Goal: Information Seeking & Learning: Learn about a topic

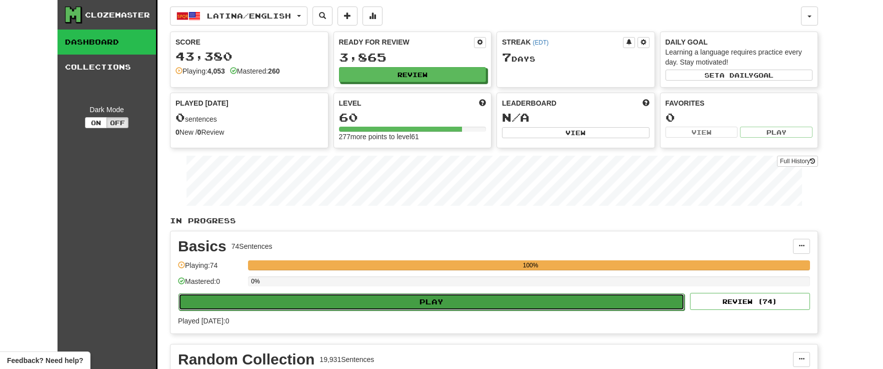
click at [417, 306] on button "Play" at bounding box center [432, 301] width 506 height 17
select select "**"
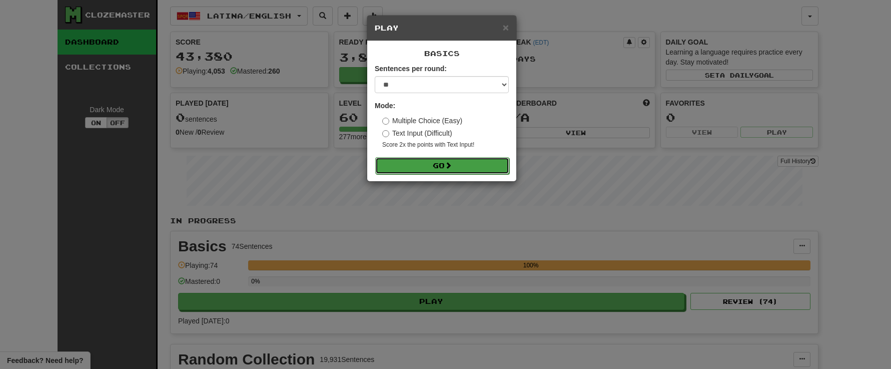
click at [434, 165] on button "Go" at bounding box center [442, 165] width 134 height 17
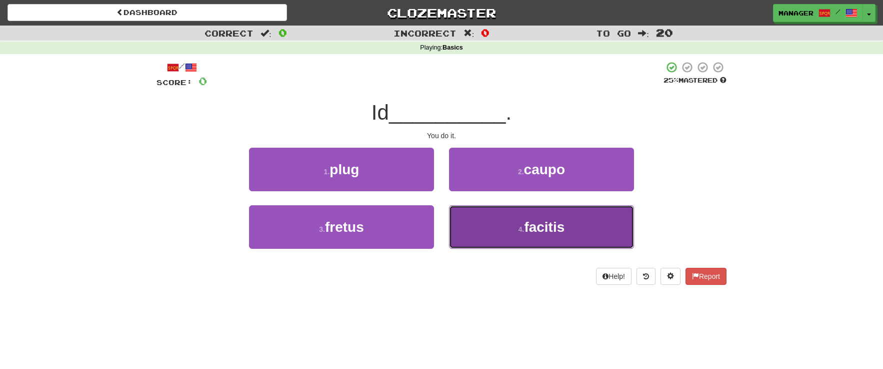
click at [514, 228] on button "4 . facitis" at bounding box center [541, 227] width 185 height 44
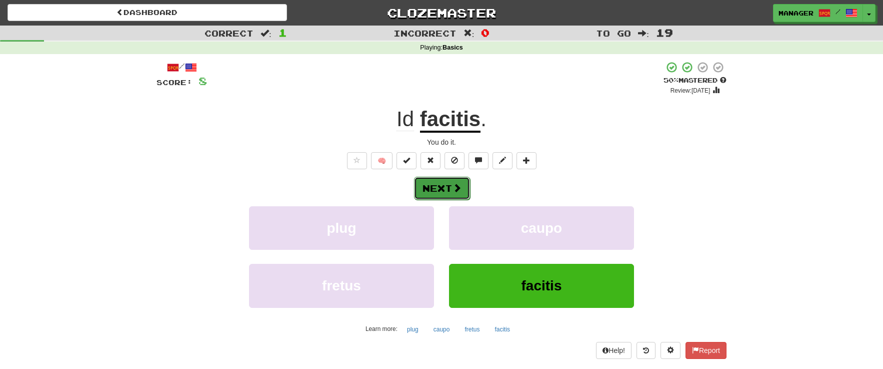
click at [439, 186] on button "Next" at bounding box center [442, 188] width 56 height 23
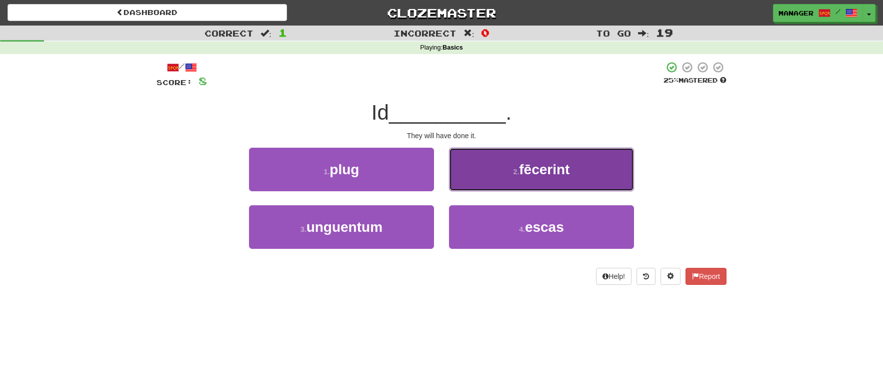
click at [541, 172] on span "fēcerint" at bounding box center [544, 170] width 51 height 16
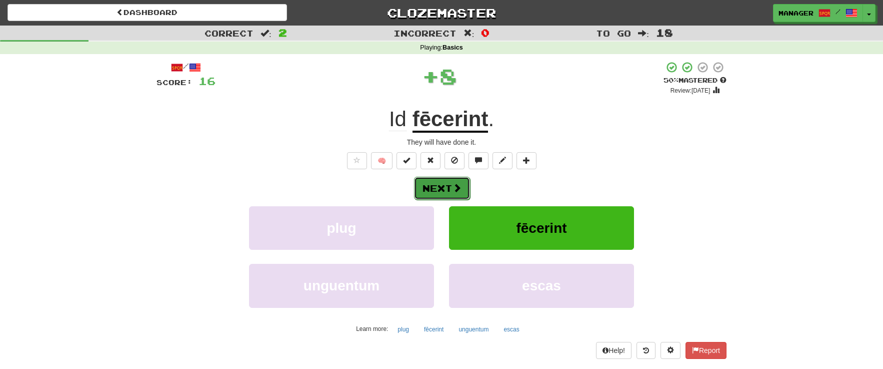
click at [447, 187] on button "Next" at bounding box center [442, 188] width 56 height 23
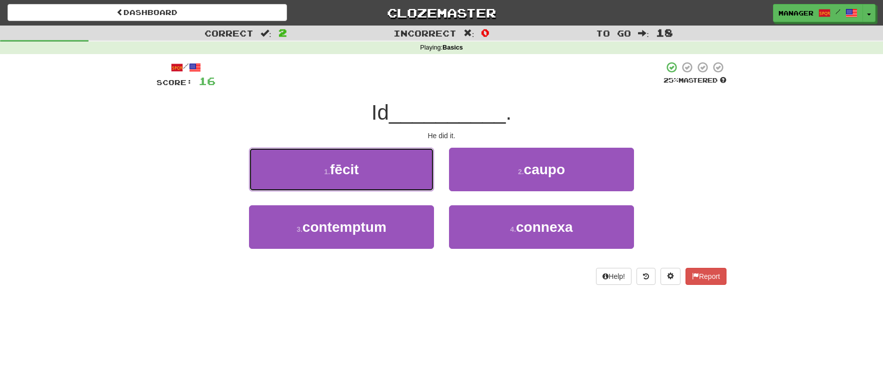
click at [366, 169] on button "1 . fēcit" at bounding box center [341, 170] width 185 height 44
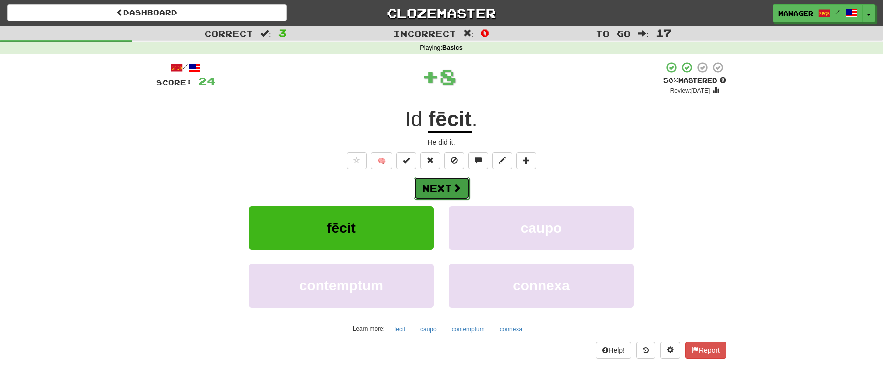
click at [448, 185] on button "Next" at bounding box center [442, 188] width 56 height 23
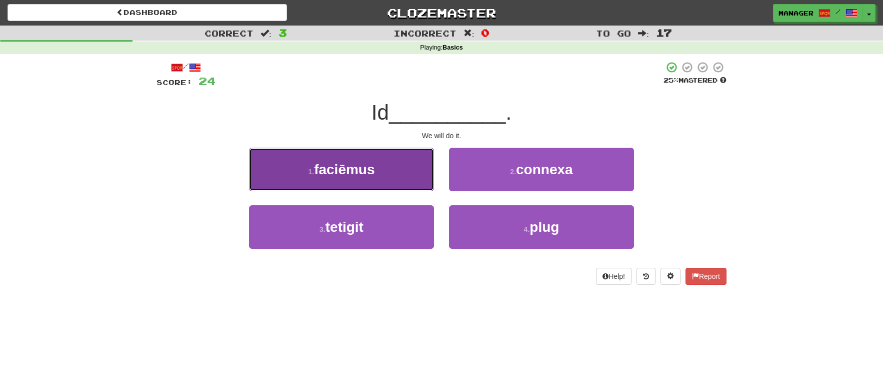
click at [379, 174] on button "1 . faciēmus" at bounding box center [341, 170] width 185 height 44
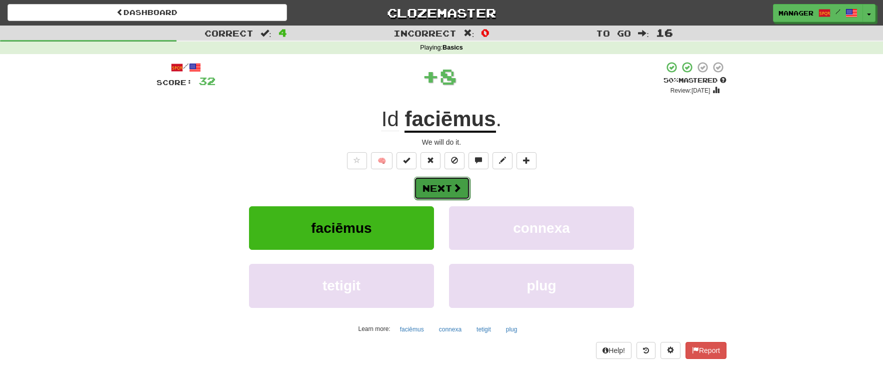
click at [445, 185] on button "Next" at bounding box center [442, 188] width 56 height 23
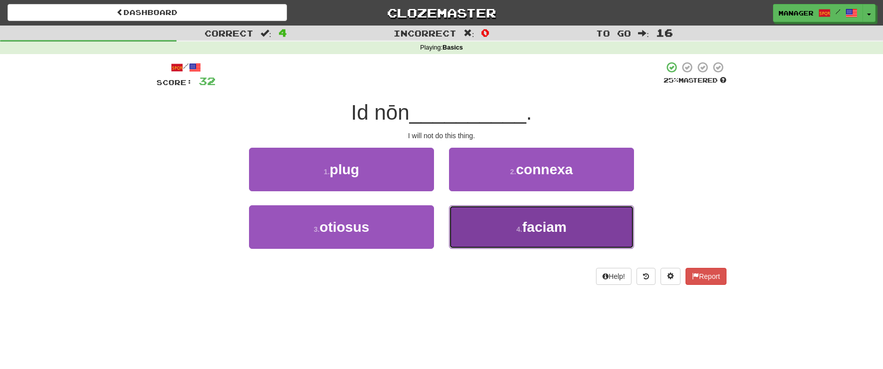
click at [539, 232] on span "faciam" at bounding box center [544, 227] width 45 height 16
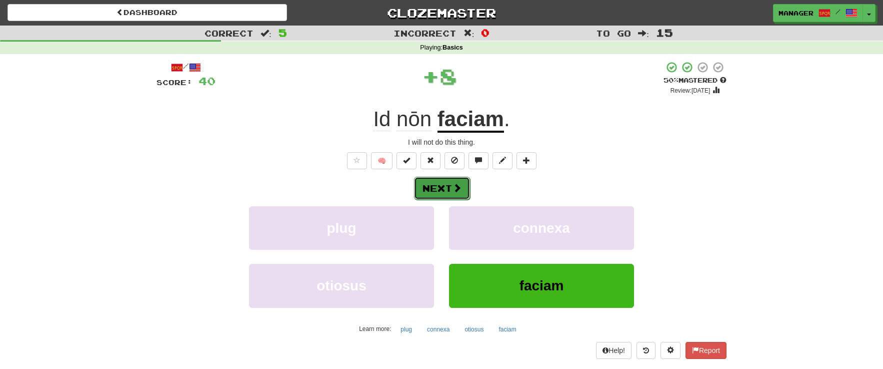
click at [446, 188] on button "Next" at bounding box center [442, 188] width 56 height 23
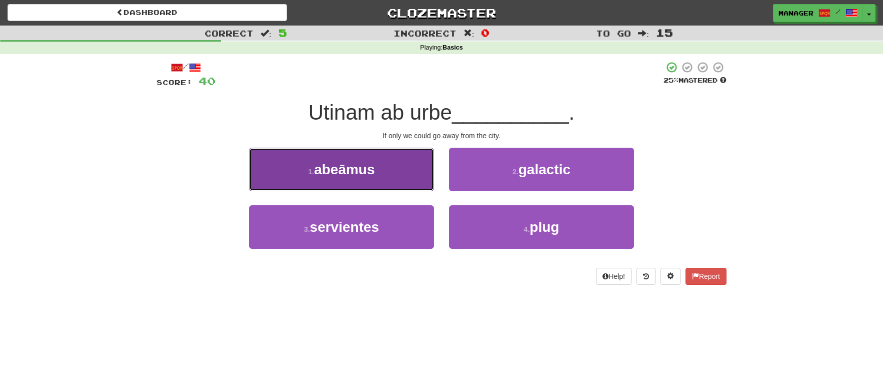
click at [375, 173] on span "abeāmus" at bounding box center [344, 170] width 61 height 16
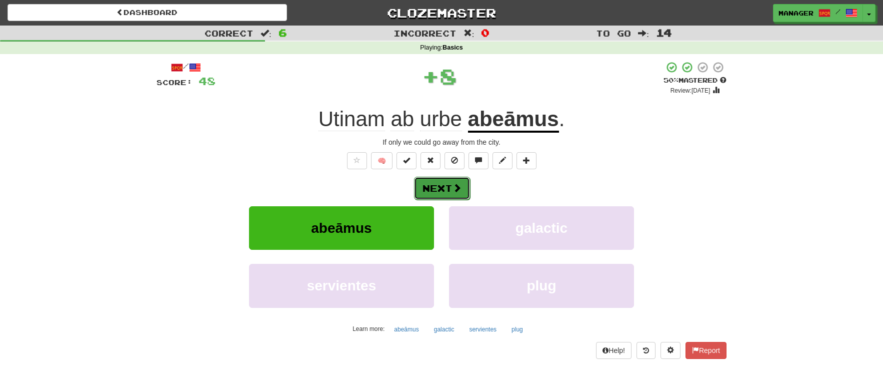
click at [437, 182] on button "Next" at bounding box center [442, 188] width 56 height 23
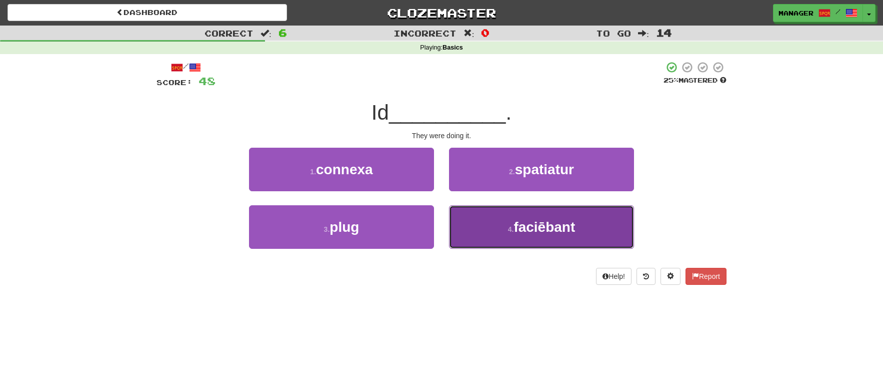
click at [544, 220] on span "faciēbant" at bounding box center [545, 227] width 62 height 16
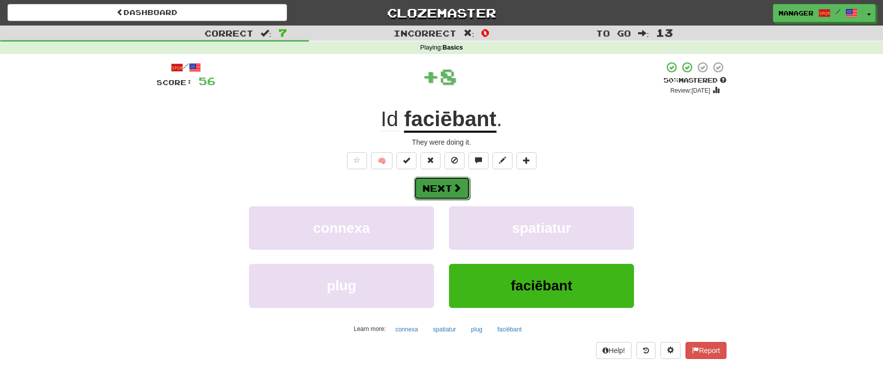
click at [450, 184] on button "Next" at bounding box center [442, 188] width 56 height 23
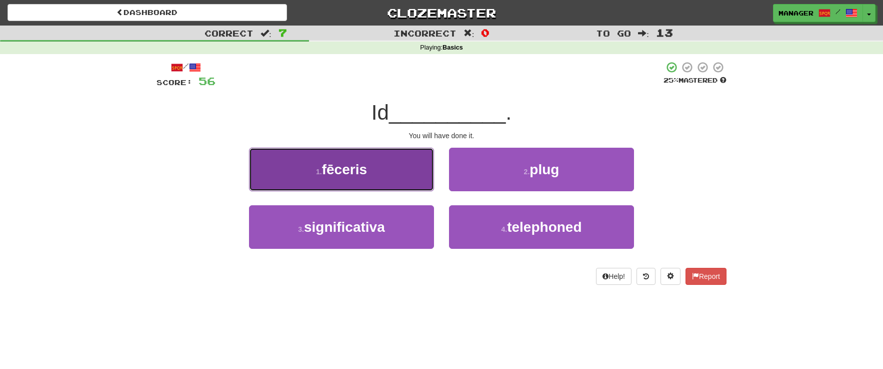
click at [376, 177] on button "1 . fēceris" at bounding box center [341, 170] width 185 height 44
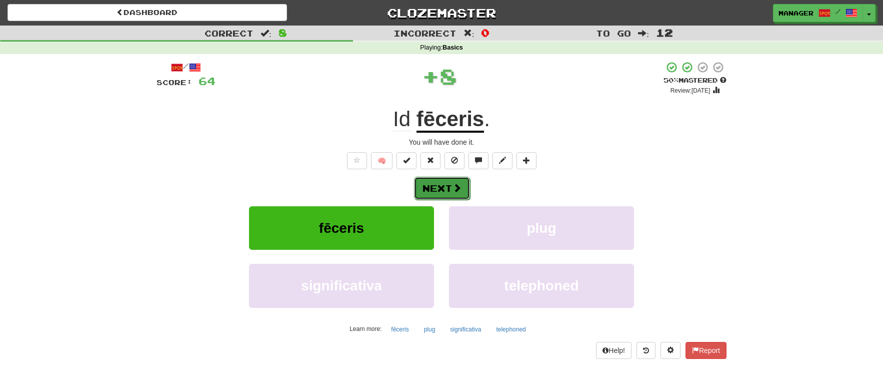
click at [446, 187] on button "Next" at bounding box center [442, 188] width 56 height 23
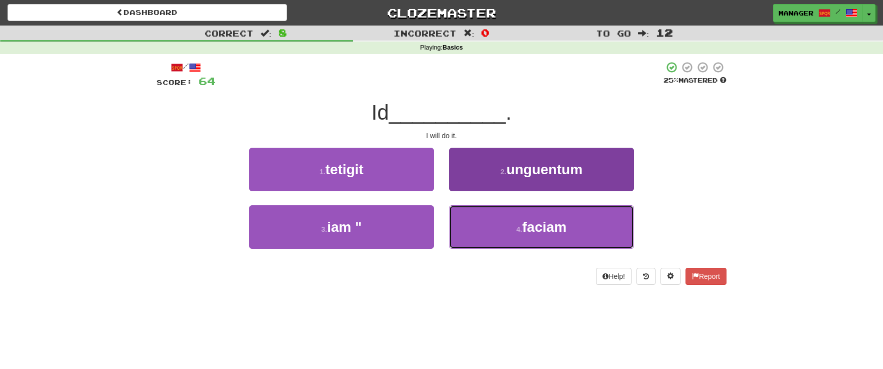
drag, startPoint x: 543, startPoint y: 239, endPoint x: 529, endPoint y: 229, distance: 17.3
click at [543, 239] on button "4 . faciam" at bounding box center [541, 227] width 185 height 44
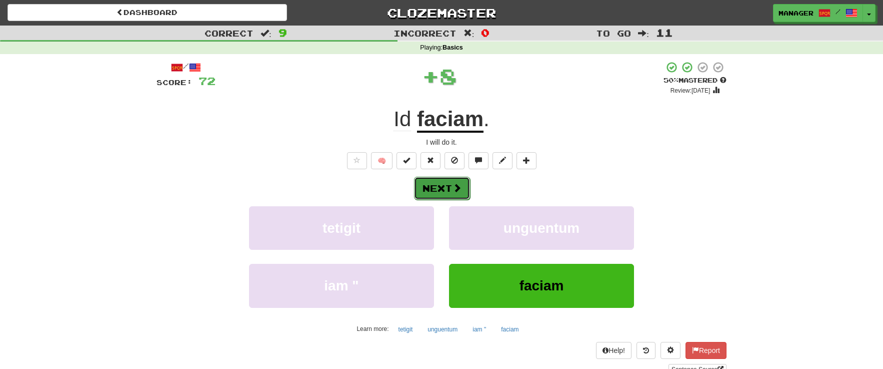
click at [437, 185] on button "Next" at bounding box center [442, 188] width 56 height 23
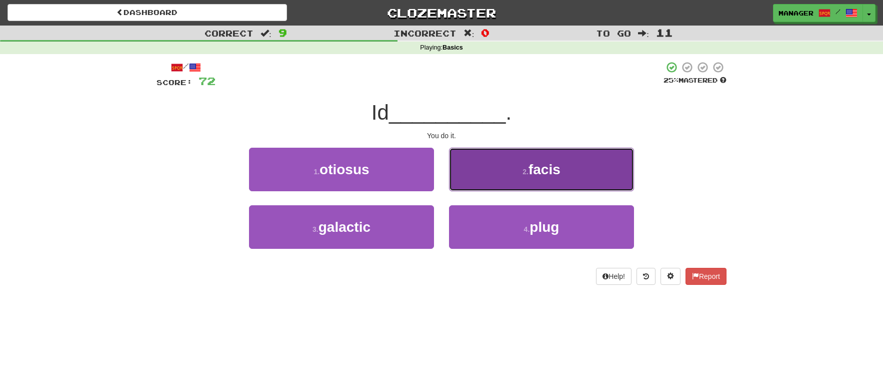
click at [534, 177] on span "facis" at bounding box center [545, 170] width 32 height 16
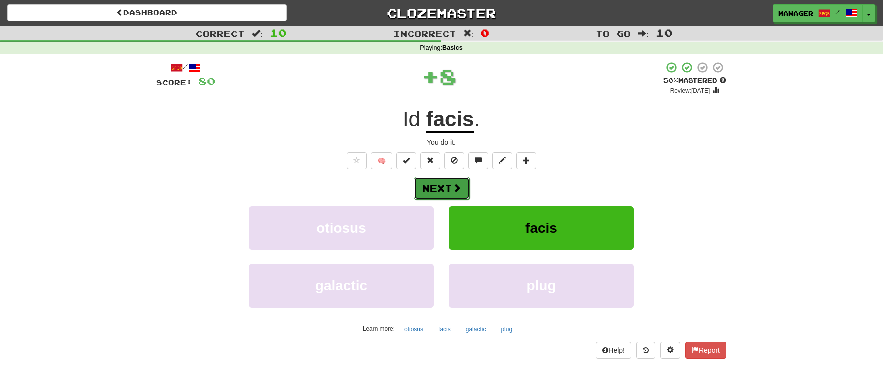
click at [449, 185] on button "Next" at bounding box center [442, 188] width 56 height 23
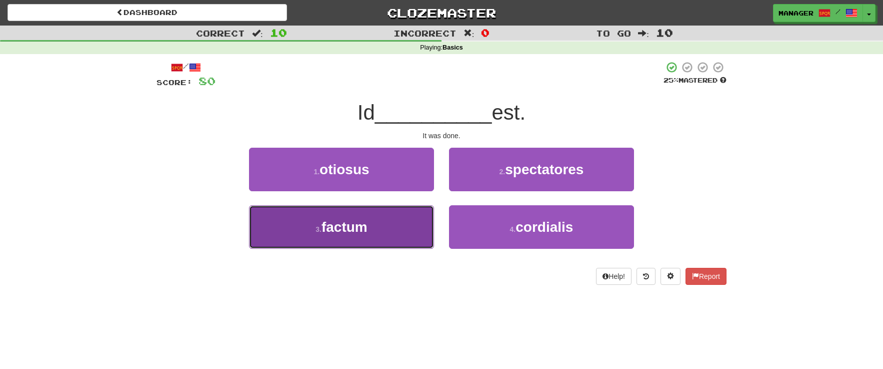
click at [402, 223] on button "3 . factum" at bounding box center [341, 227] width 185 height 44
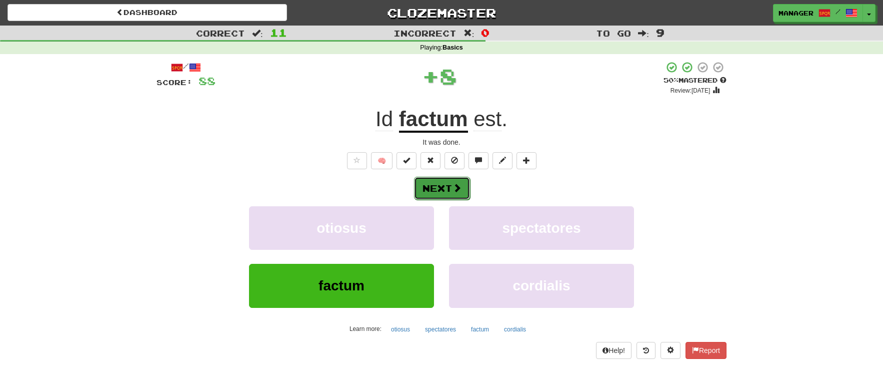
click at [450, 190] on button "Next" at bounding box center [442, 188] width 56 height 23
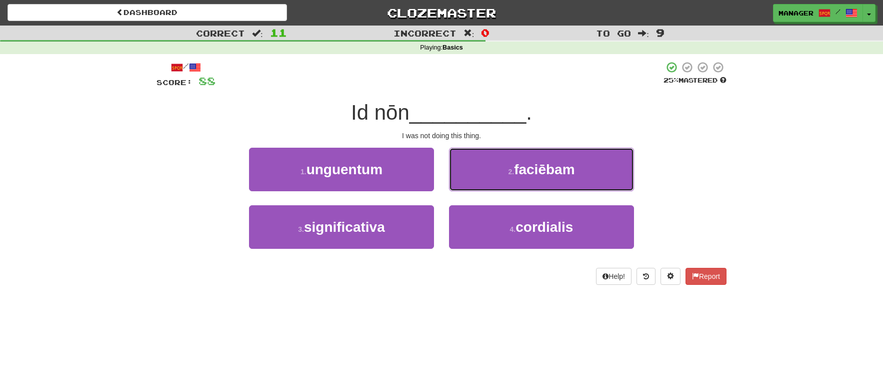
click at [557, 171] on span "faciēbam" at bounding box center [544, 170] width 61 height 16
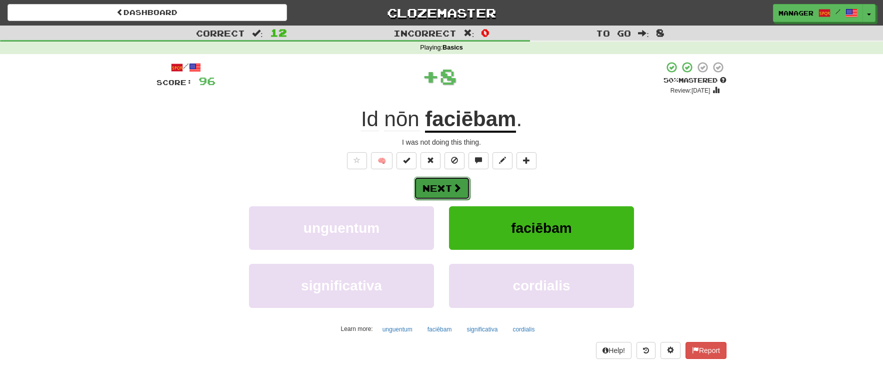
click at [449, 183] on button "Next" at bounding box center [442, 188] width 56 height 23
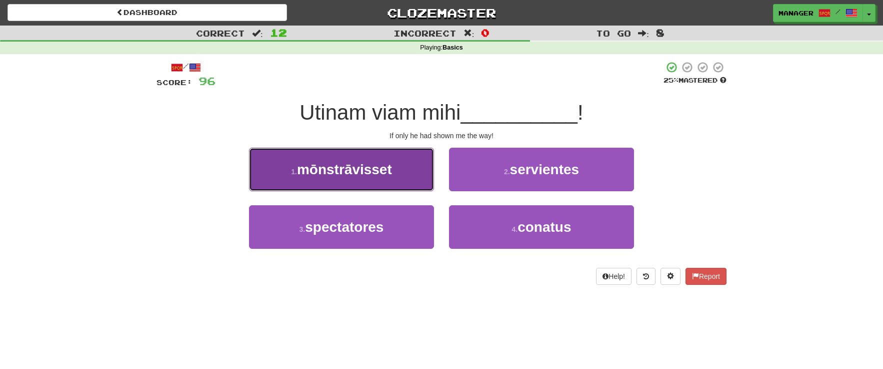
click at [398, 175] on button "1 . mōnstrāvisset" at bounding box center [341, 170] width 185 height 44
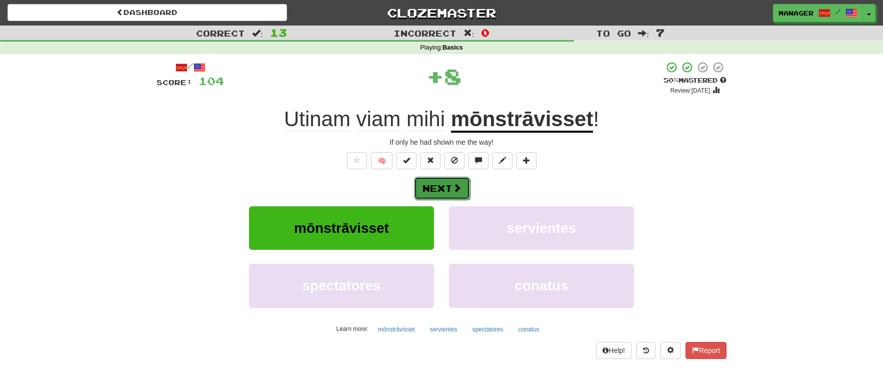
click at [451, 181] on button "Next" at bounding box center [442, 188] width 56 height 23
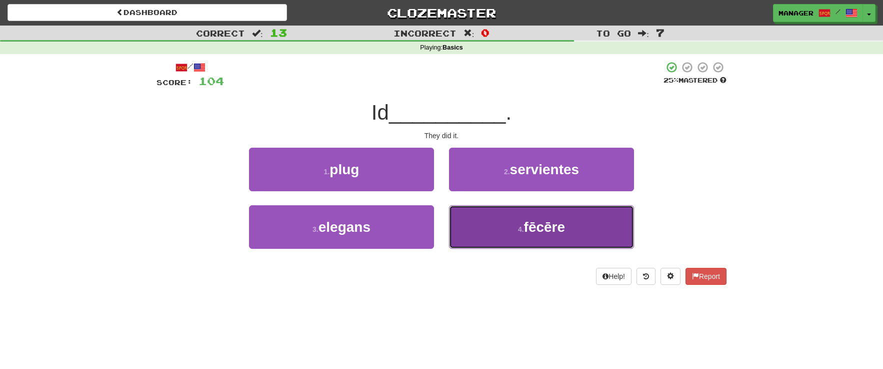
click at [537, 228] on span "fēcēre" at bounding box center [545, 227] width 42 height 16
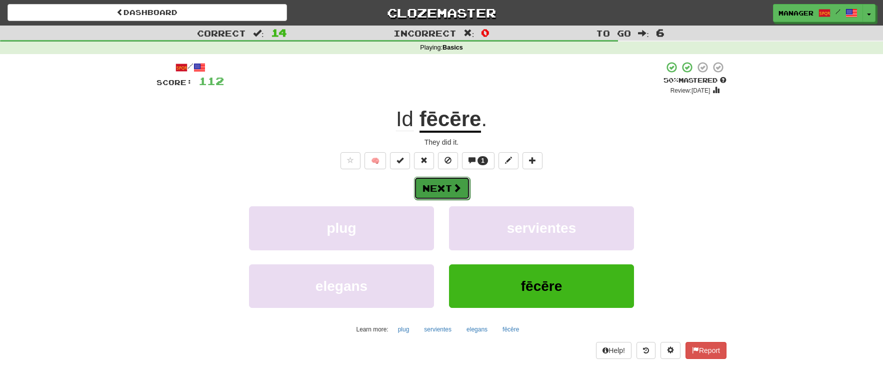
click at [438, 189] on button "Next" at bounding box center [442, 188] width 56 height 23
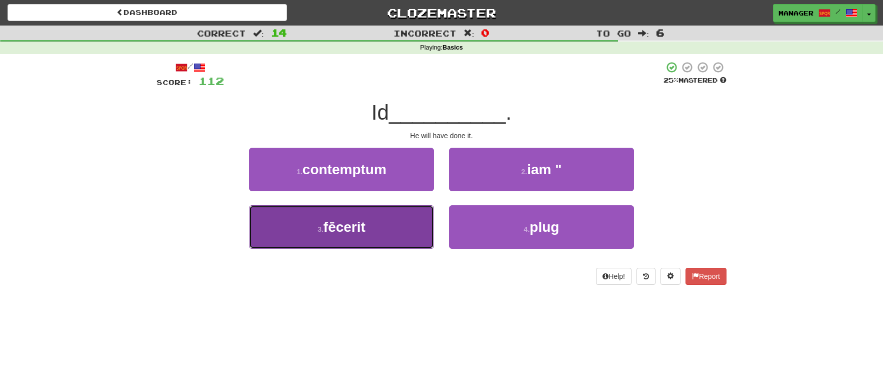
click at [390, 226] on button "3 . fēcerit" at bounding box center [341, 227] width 185 height 44
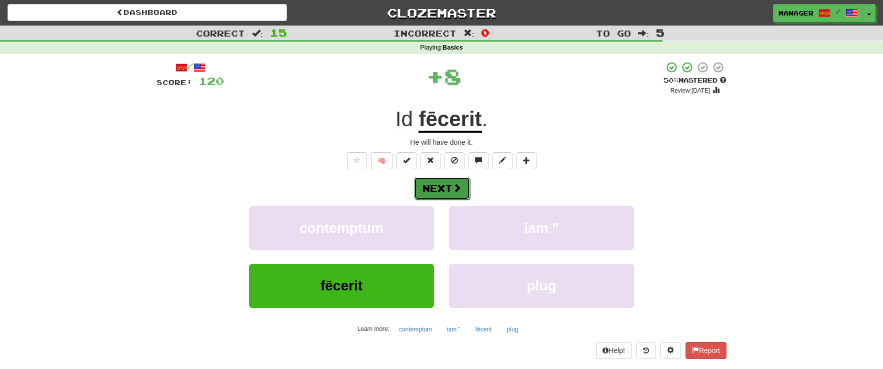
click at [445, 185] on button "Next" at bounding box center [442, 188] width 56 height 23
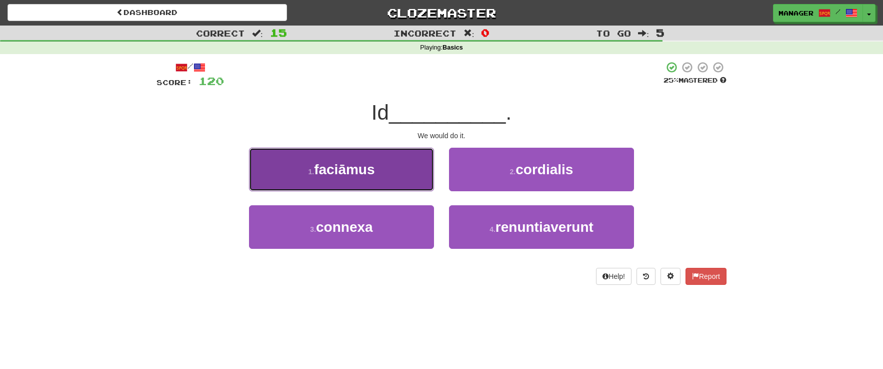
click at [391, 171] on button "1 . faciāmus" at bounding box center [341, 170] width 185 height 44
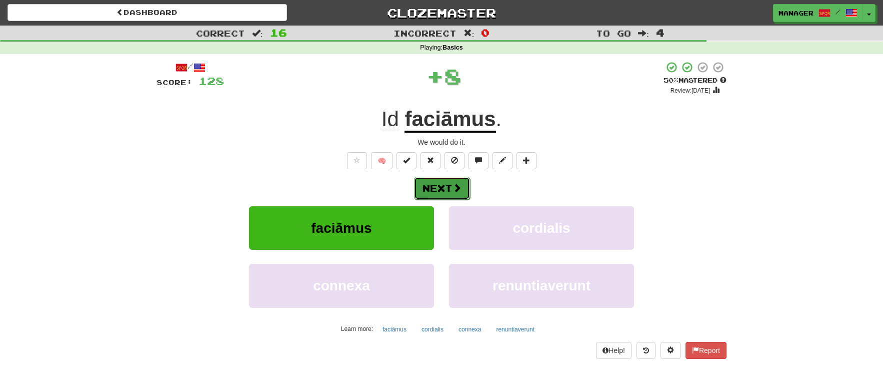
click at [452, 183] on button "Next" at bounding box center [442, 188] width 56 height 23
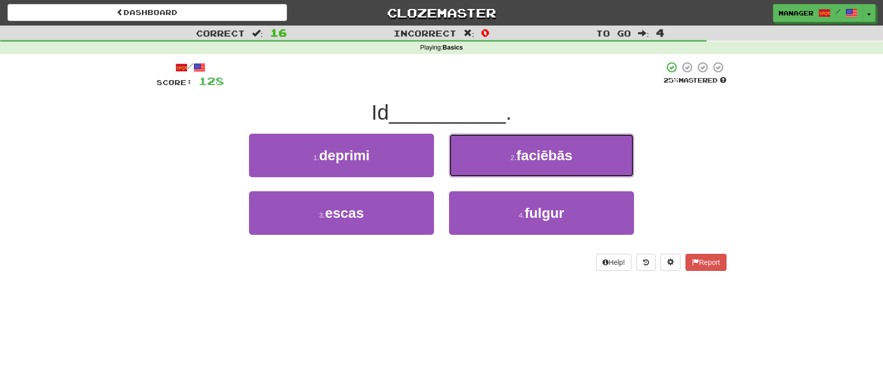
click at [568, 156] on span "faciēbās" at bounding box center [545, 156] width 56 height 16
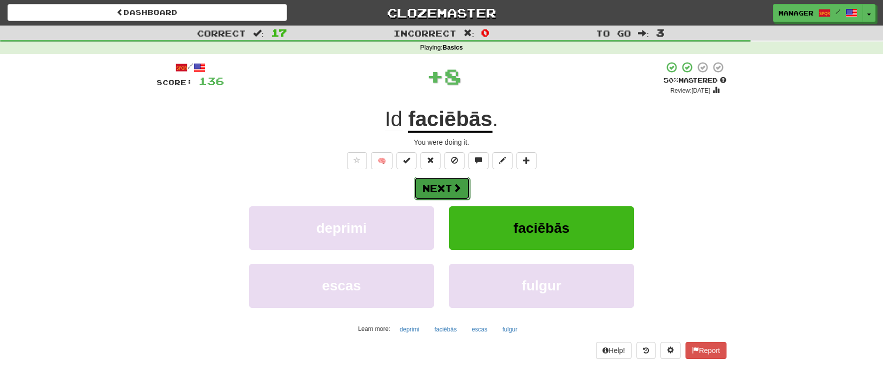
click at [444, 188] on button "Next" at bounding box center [442, 188] width 56 height 23
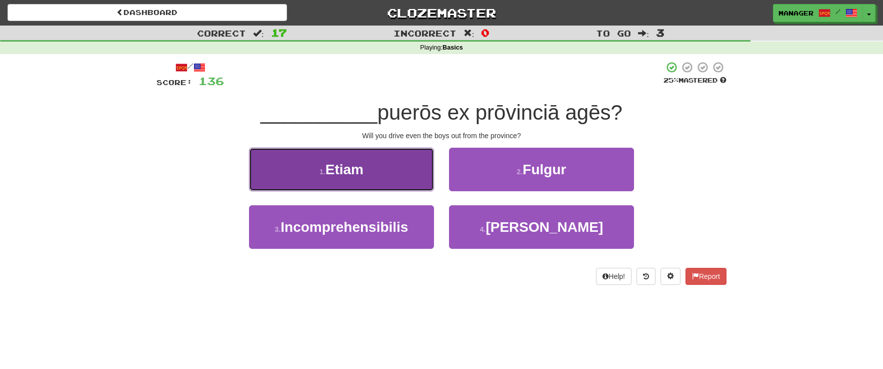
click at [365, 185] on button "1 . Etiam" at bounding box center [341, 170] width 185 height 44
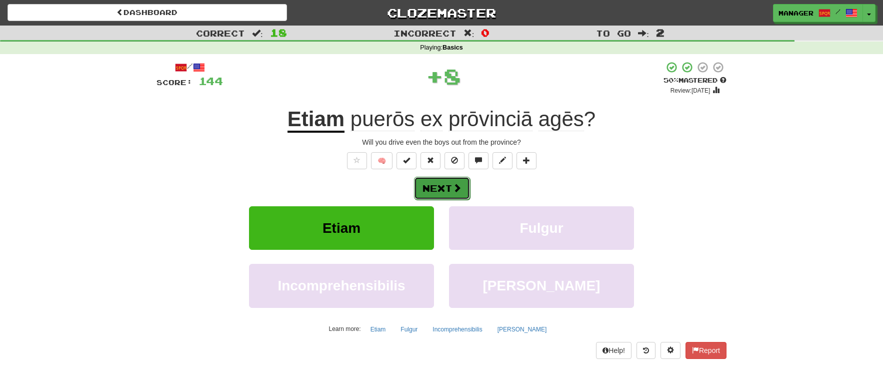
click at [441, 188] on button "Next" at bounding box center [442, 188] width 56 height 23
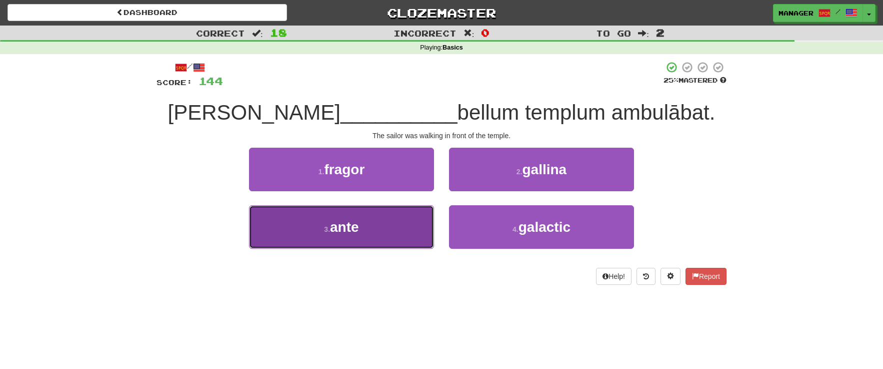
click at [382, 225] on button "3 . ante" at bounding box center [341, 227] width 185 height 44
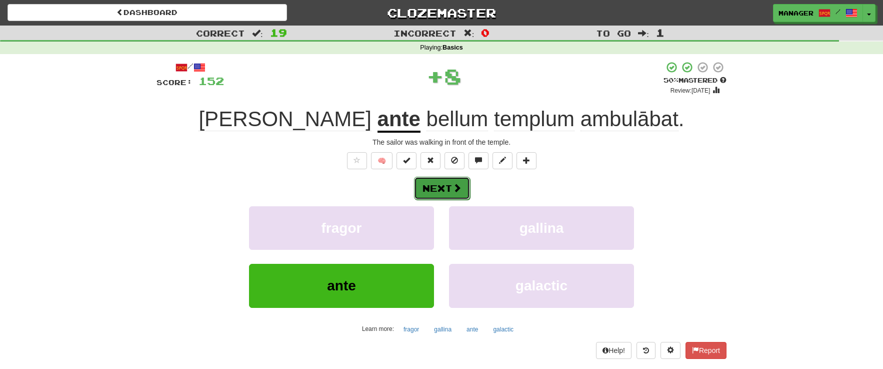
click at [448, 187] on button "Next" at bounding box center [442, 188] width 56 height 23
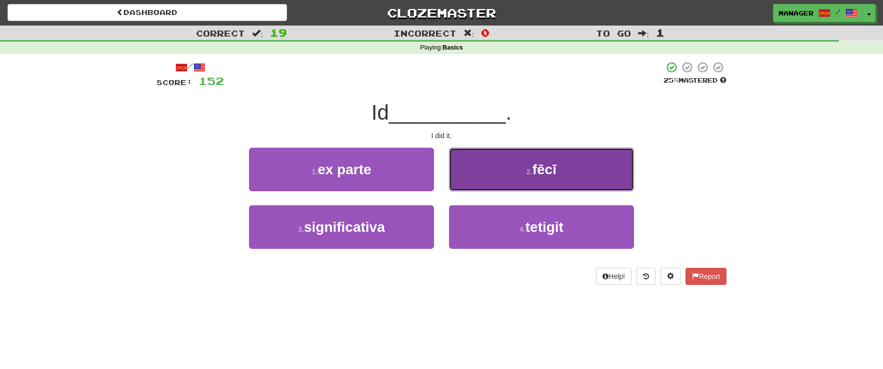
click at [564, 176] on button "2 . fēcī" at bounding box center [541, 170] width 185 height 44
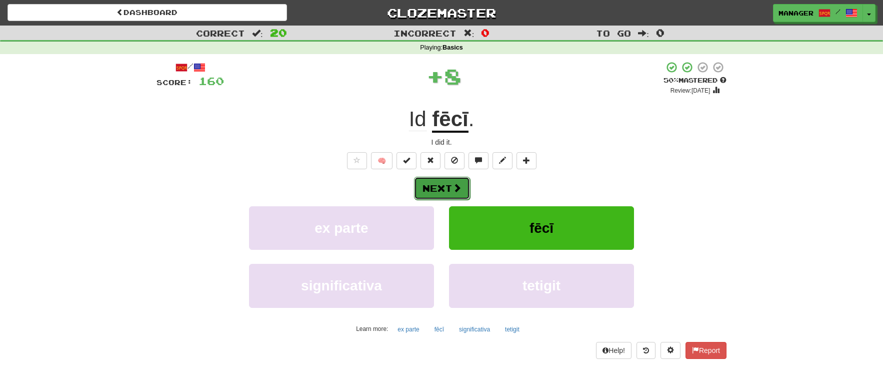
click at [447, 189] on button "Next" at bounding box center [442, 188] width 56 height 23
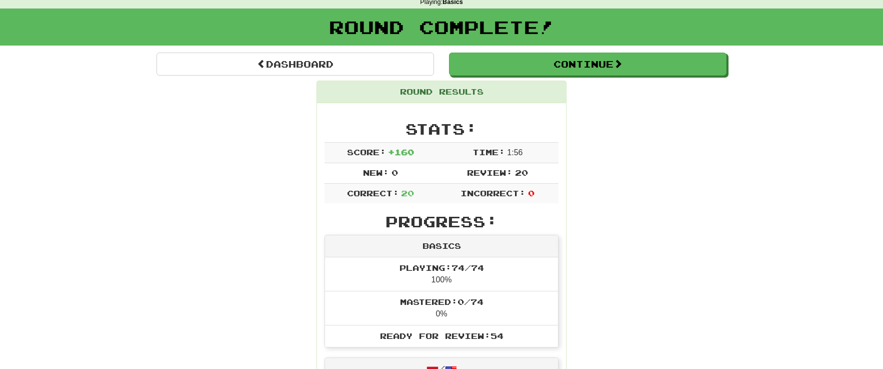
scroll to position [57, 0]
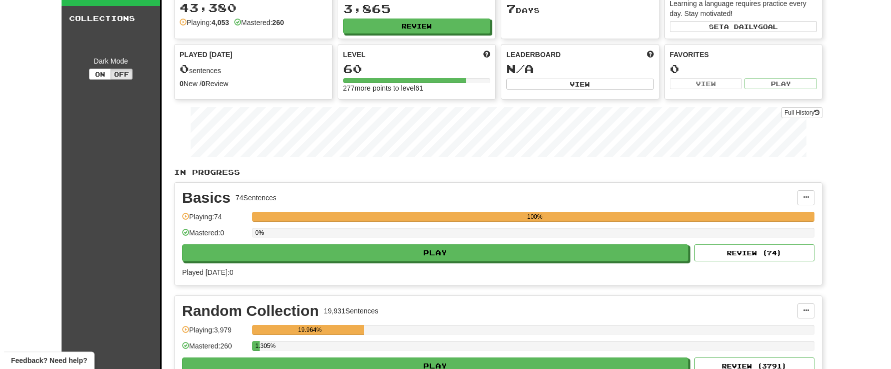
scroll to position [105, 0]
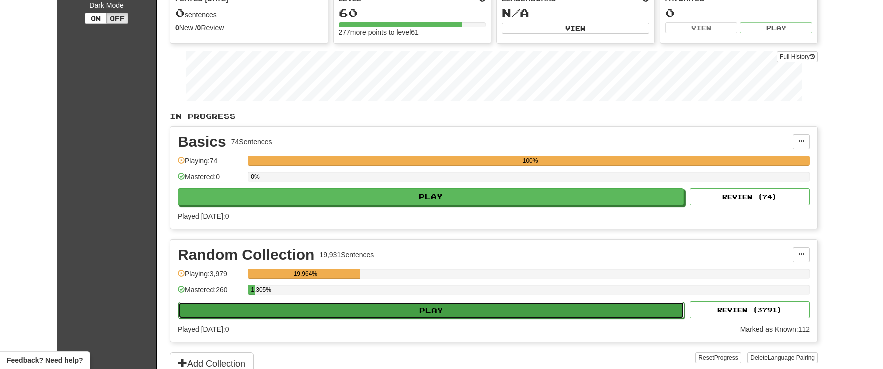
click at [414, 305] on button "Play" at bounding box center [432, 310] width 506 height 17
select select "**"
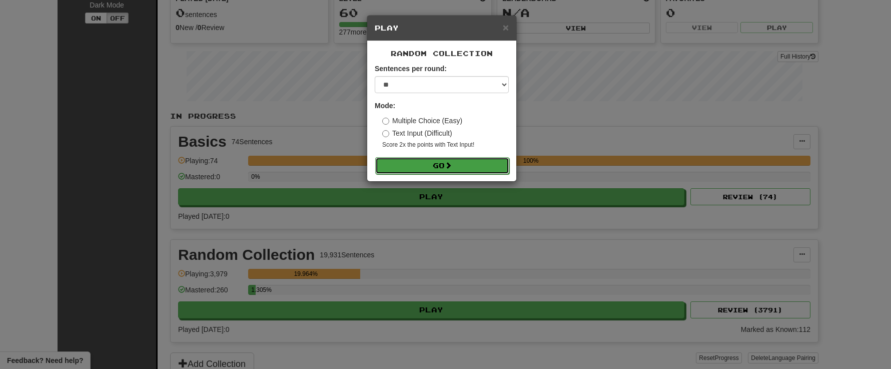
click at [442, 164] on button "Go" at bounding box center [442, 165] width 134 height 17
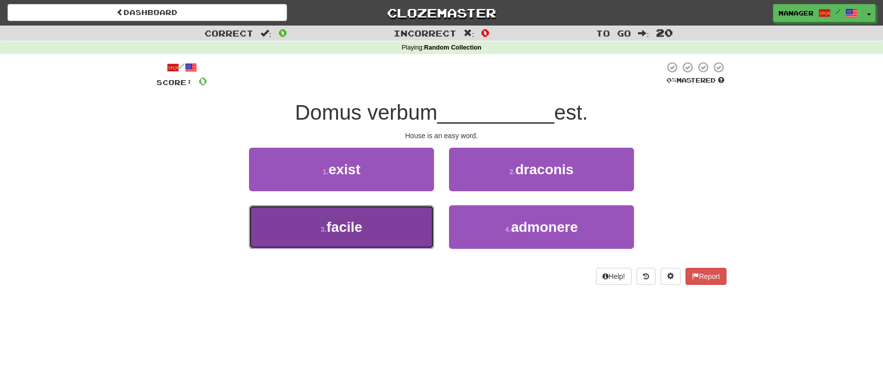
click at [416, 223] on button "3 . facile" at bounding box center [341, 227] width 185 height 44
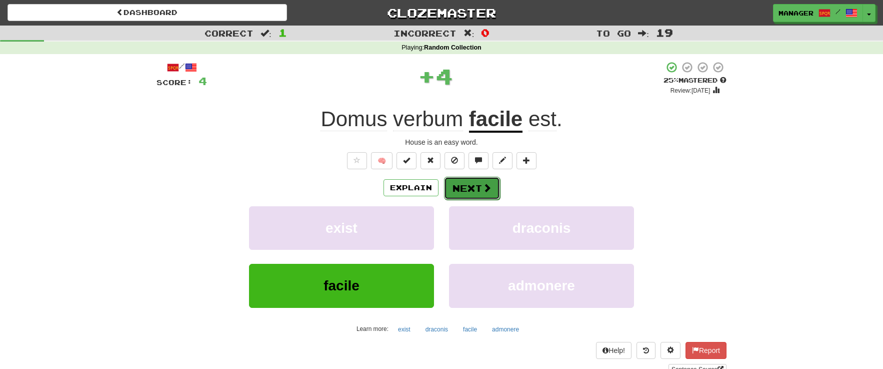
click at [473, 186] on button "Next" at bounding box center [472, 188] width 56 height 23
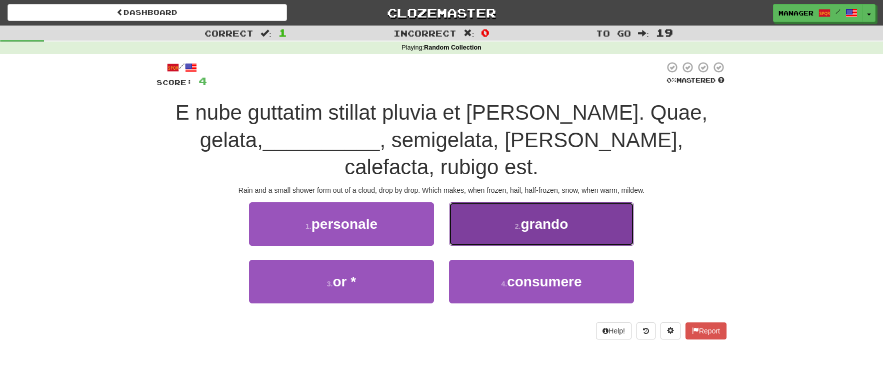
click at [534, 216] on span "grando" at bounding box center [545, 224] width 48 height 16
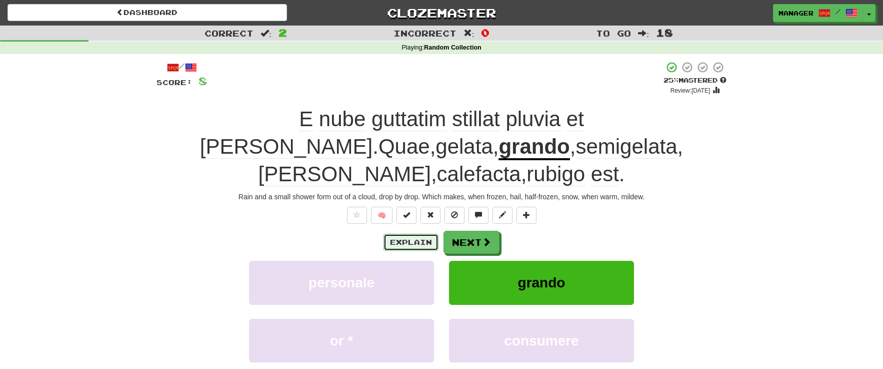
click at [411, 234] on button "Explain" at bounding box center [411, 242] width 55 height 17
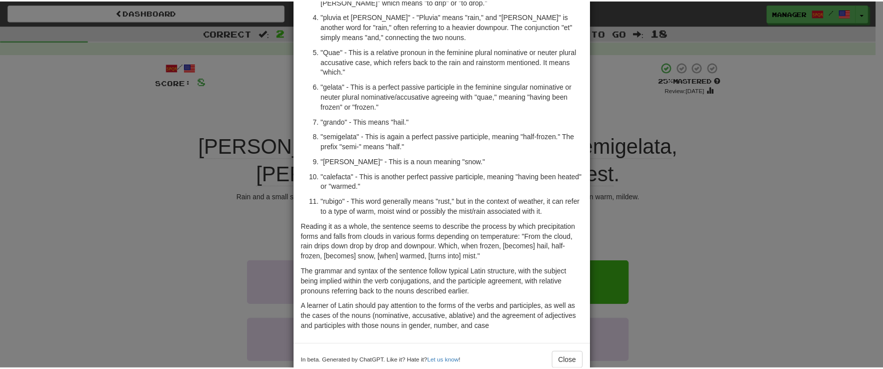
scroll to position [221, 0]
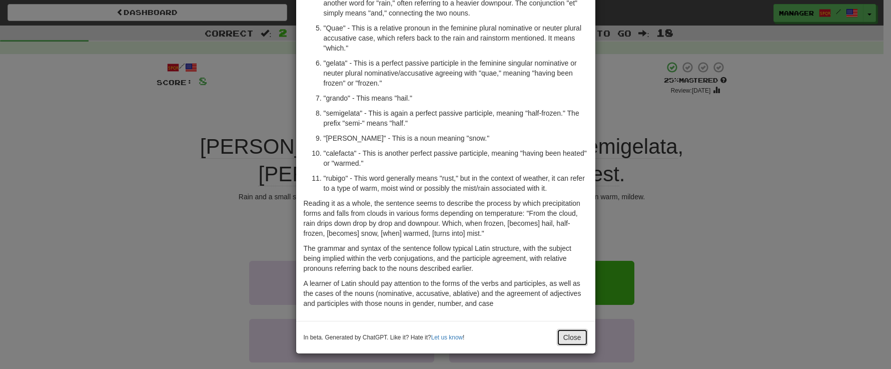
click at [566, 339] on button "Close" at bounding box center [572, 337] width 31 height 17
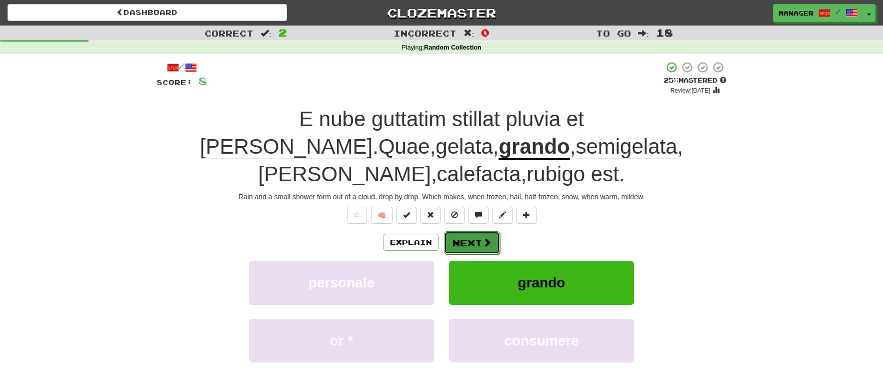
click at [470, 231] on button "Next" at bounding box center [472, 242] width 56 height 23
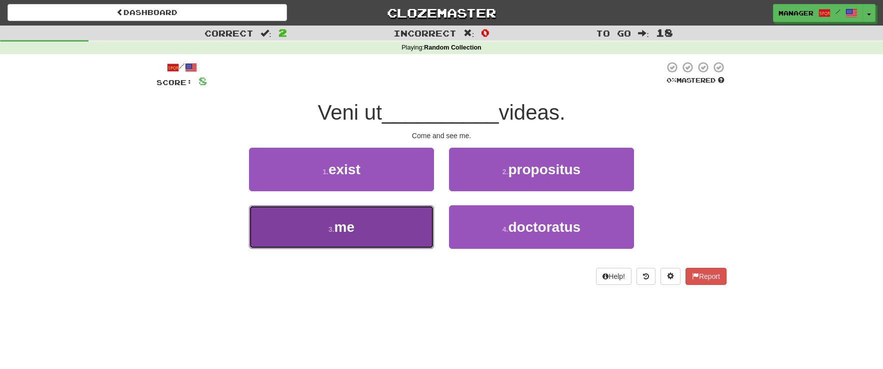
click at [358, 229] on button "3 . me" at bounding box center [341, 227] width 185 height 44
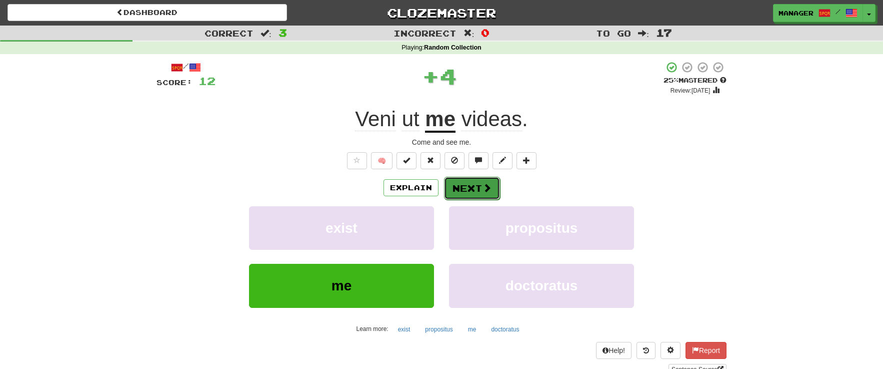
click at [472, 186] on button "Next" at bounding box center [472, 188] width 56 height 23
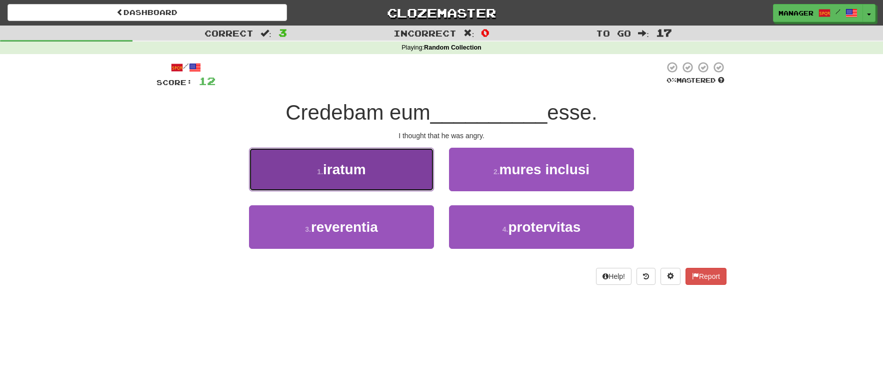
click at [362, 176] on span "iratum" at bounding box center [344, 170] width 43 height 16
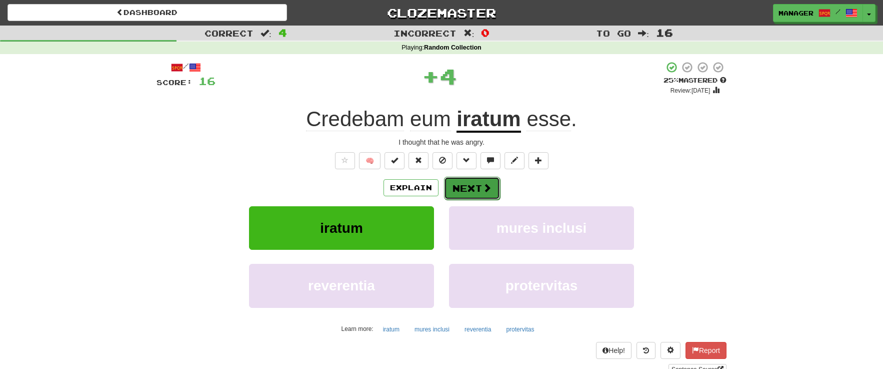
click at [473, 183] on button "Next" at bounding box center [472, 188] width 56 height 23
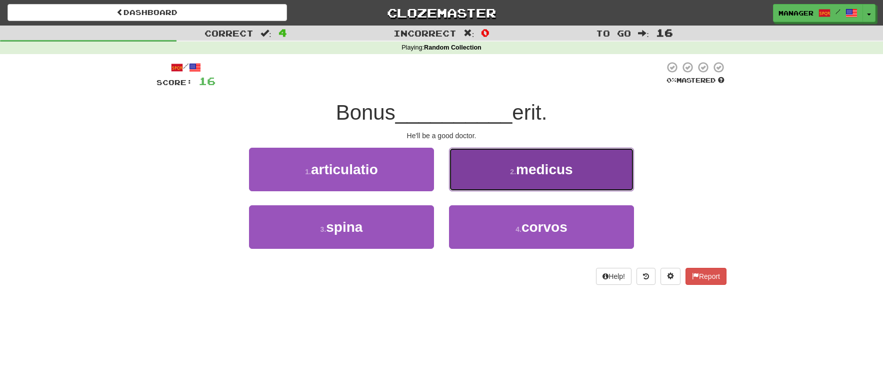
click at [549, 174] on span "medicus" at bounding box center [544, 170] width 57 height 16
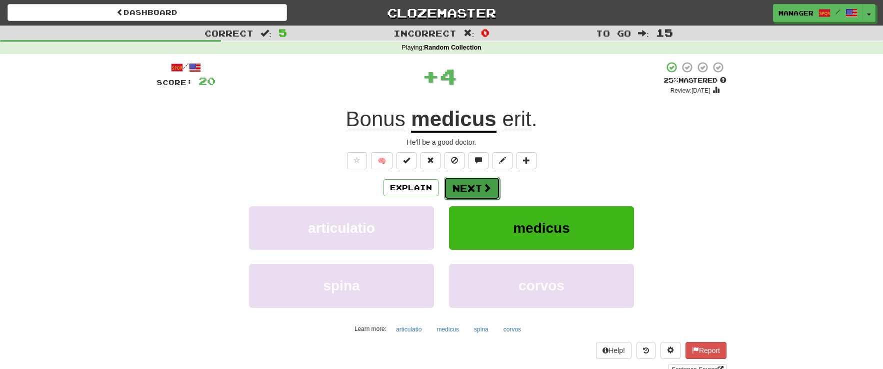
click at [463, 184] on button "Next" at bounding box center [472, 188] width 56 height 23
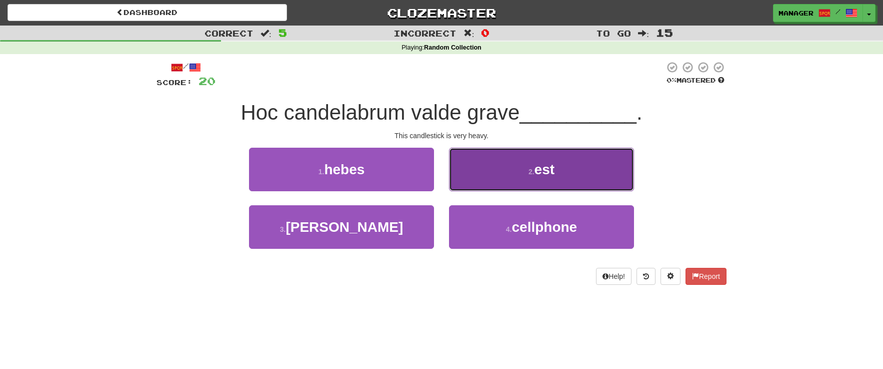
click at [553, 174] on span "est" at bounding box center [545, 170] width 20 height 16
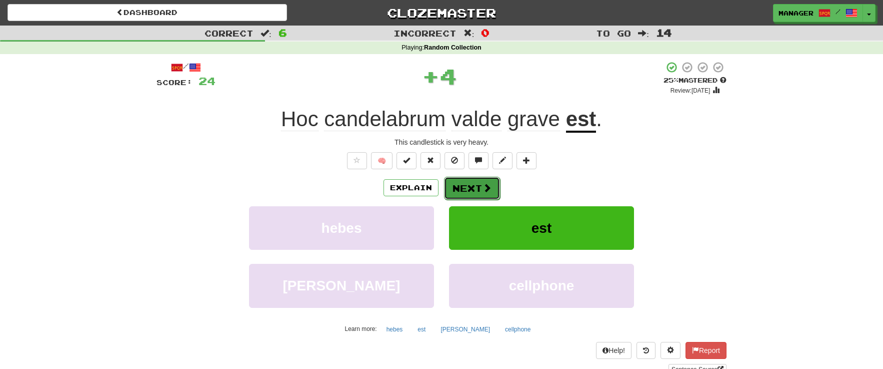
click at [476, 189] on button "Next" at bounding box center [472, 188] width 56 height 23
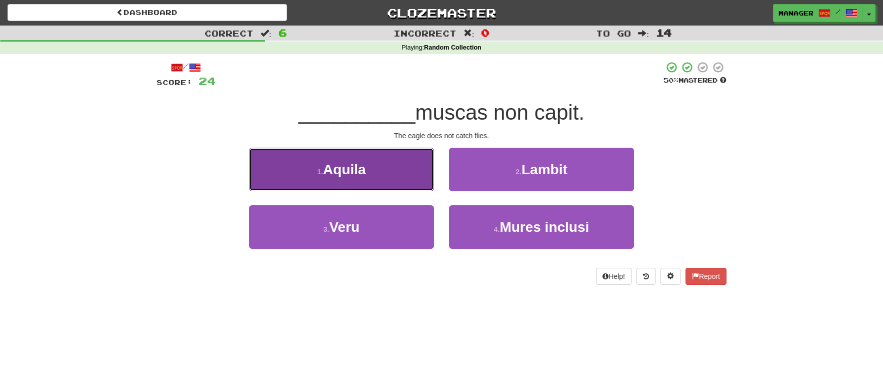
click at [392, 173] on button "1 . Aquila" at bounding box center [341, 170] width 185 height 44
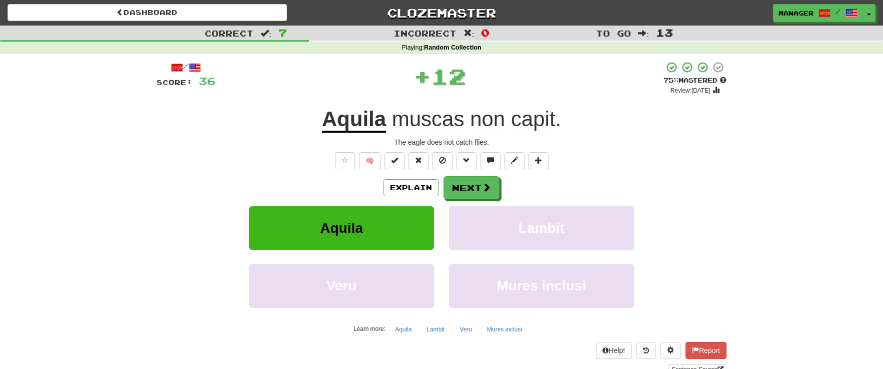
click at [499, 180] on div "Explain Next" at bounding box center [442, 187] width 570 height 23
click at [487, 182] on button "Next" at bounding box center [472, 188] width 56 height 23
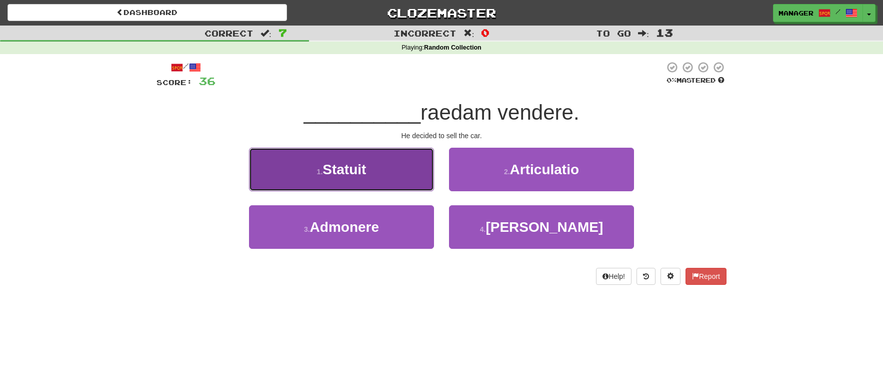
click at [392, 167] on button "1 . Statuit" at bounding box center [341, 170] width 185 height 44
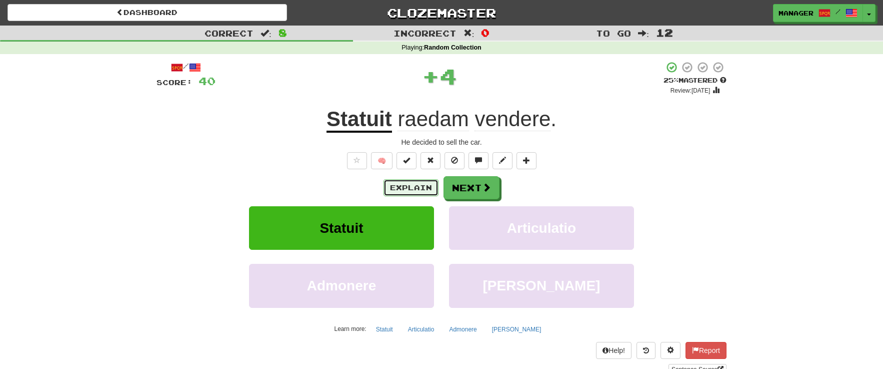
click at [418, 187] on button "Explain" at bounding box center [411, 187] width 55 height 17
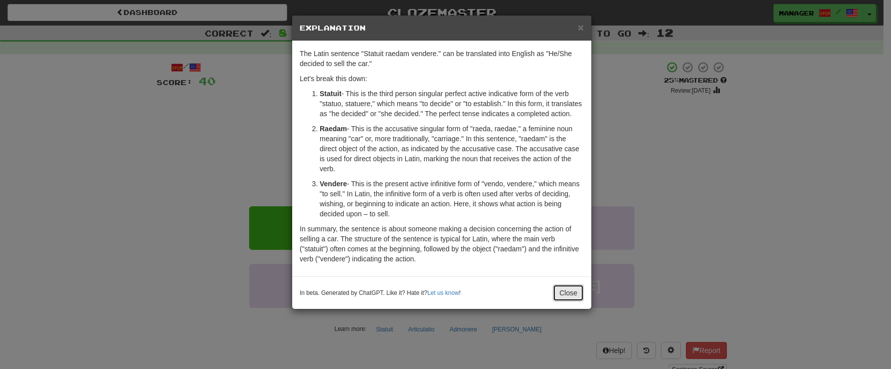
click at [569, 300] on button "Close" at bounding box center [568, 292] width 31 height 17
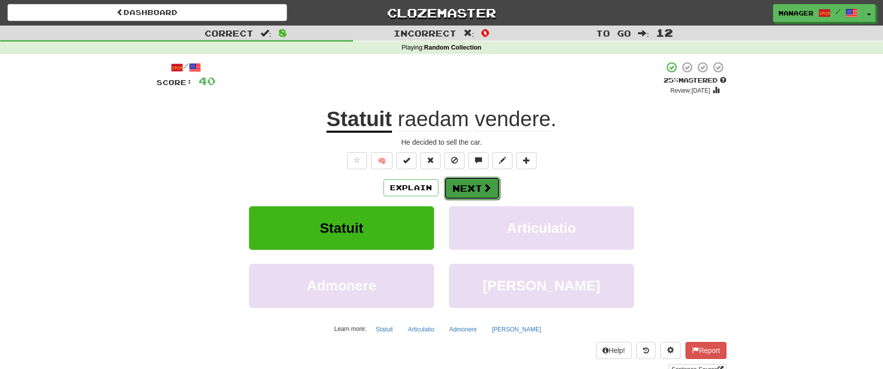
click at [472, 189] on button "Next" at bounding box center [472, 188] width 56 height 23
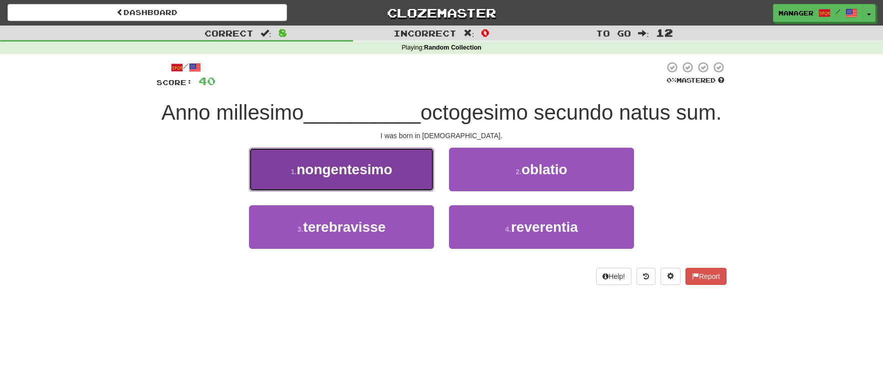
click at [353, 173] on span "nongentesimo" at bounding box center [345, 170] width 96 height 16
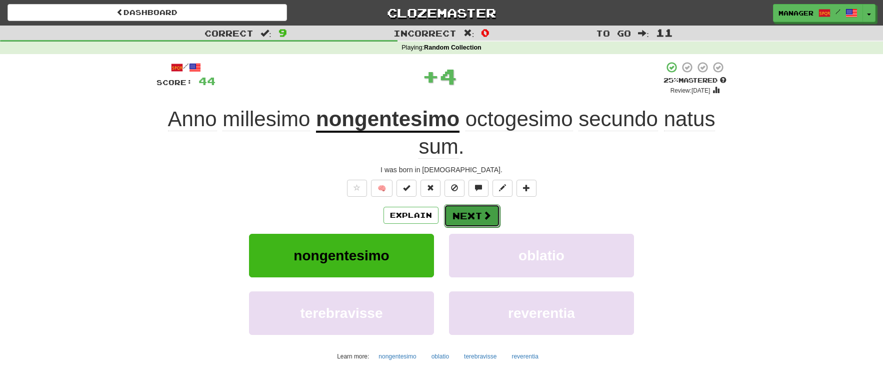
click at [471, 215] on button "Next" at bounding box center [472, 215] width 56 height 23
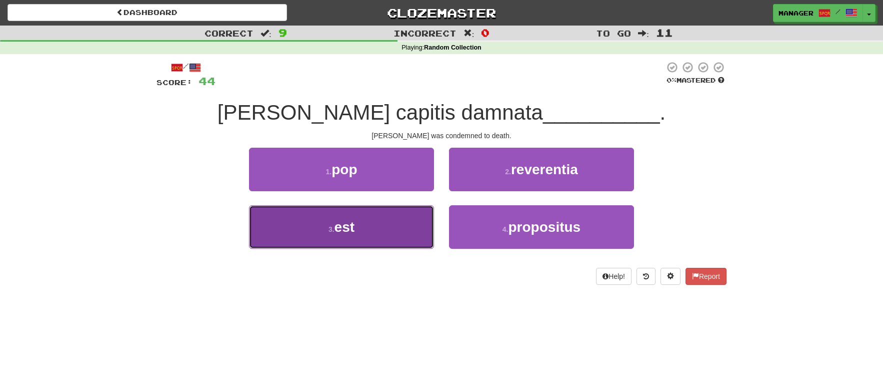
click at [359, 226] on button "3 . est" at bounding box center [341, 227] width 185 height 44
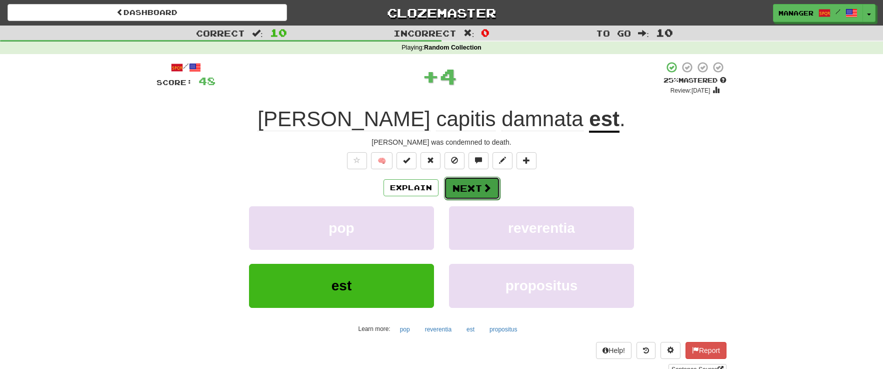
click at [476, 186] on button "Next" at bounding box center [472, 188] width 56 height 23
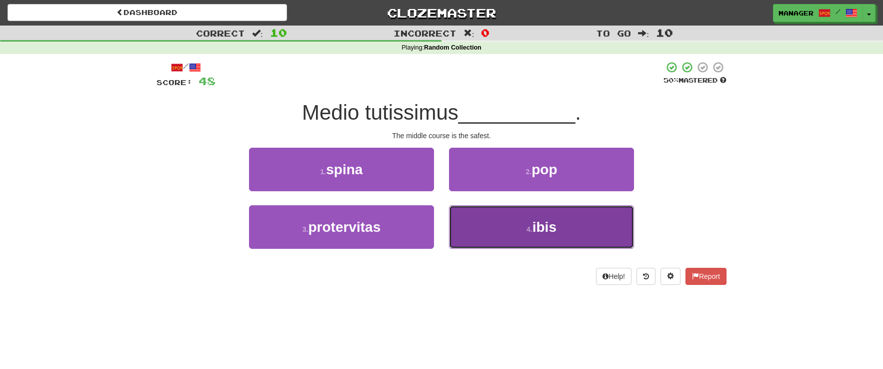
click at [561, 229] on button "4 . ibis" at bounding box center [541, 227] width 185 height 44
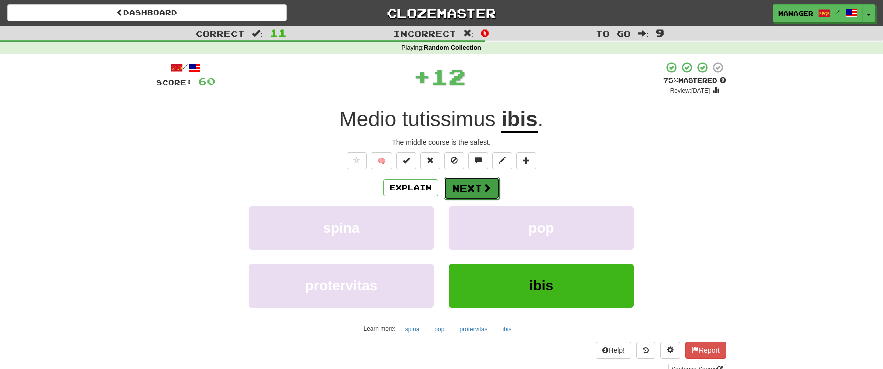
click at [466, 189] on button "Next" at bounding box center [472, 188] width 56 height 23
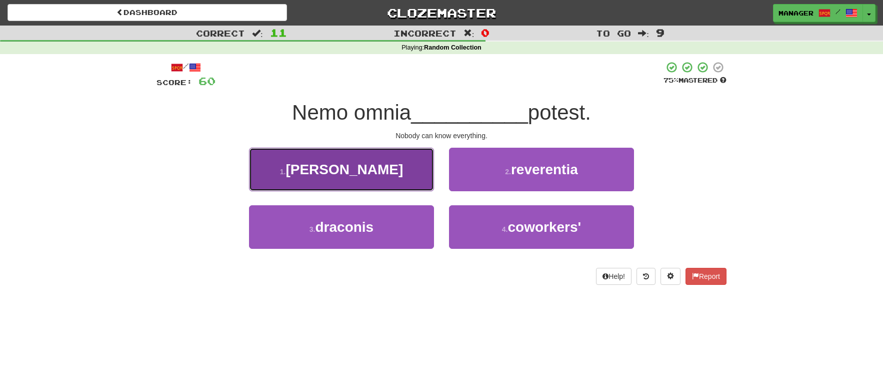
click at [407, 172] on button "1 . scire" at bounding box center [341, 170] width 185 height 44
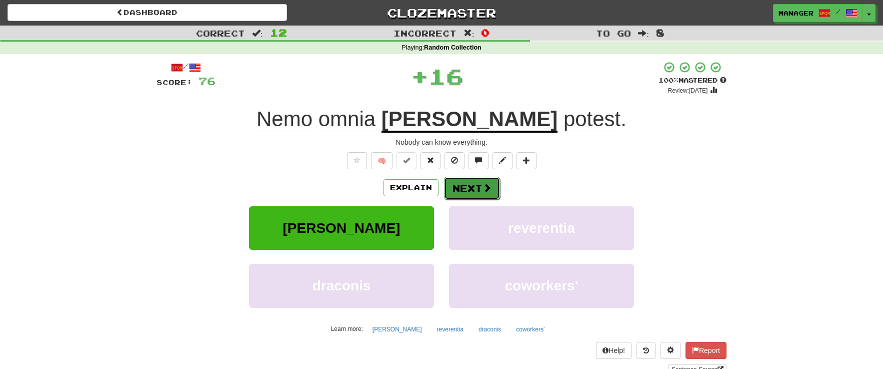
click at [473, 184] on button "Next" at bounding box center [472, 188] width 56 height 23
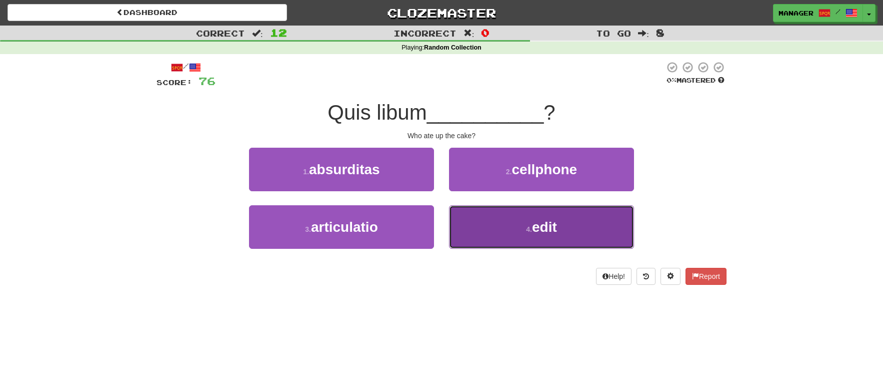
click at [554, 229] on span "edit" at bounding box center [544, 227] width 25 height 16
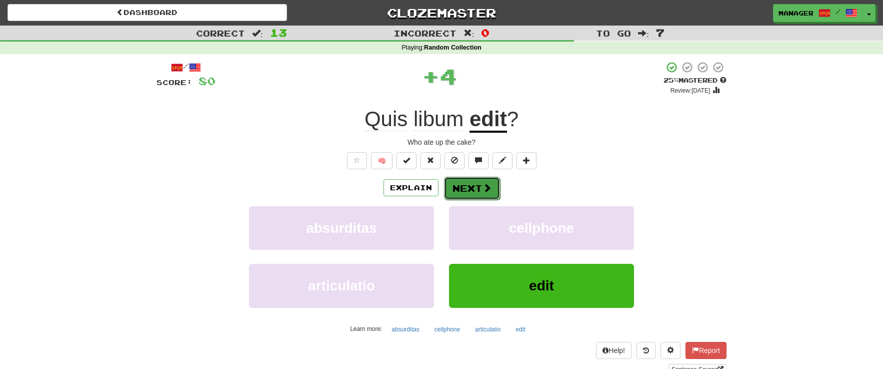
click at [483, 182] on button "Next" at bounding box center [472, 188] width 56 height 23
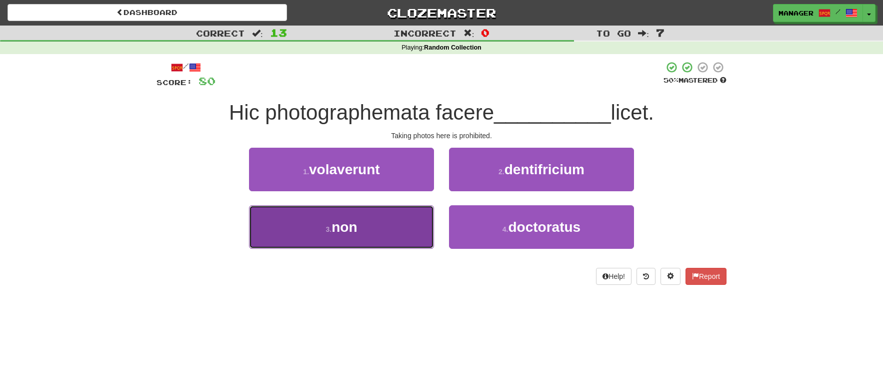
click at [347, 220] on span "non" at bounding box center [345, 227] width 26 height 16
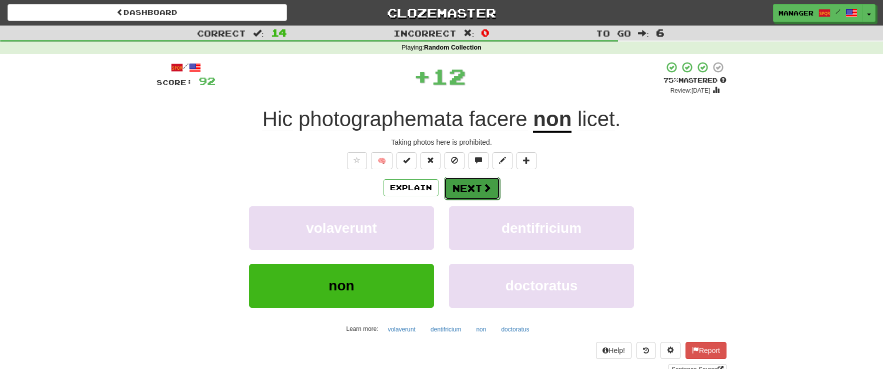
click at [472, 183] on button "Next" at bounding box center [472, 188] width 56 height 23
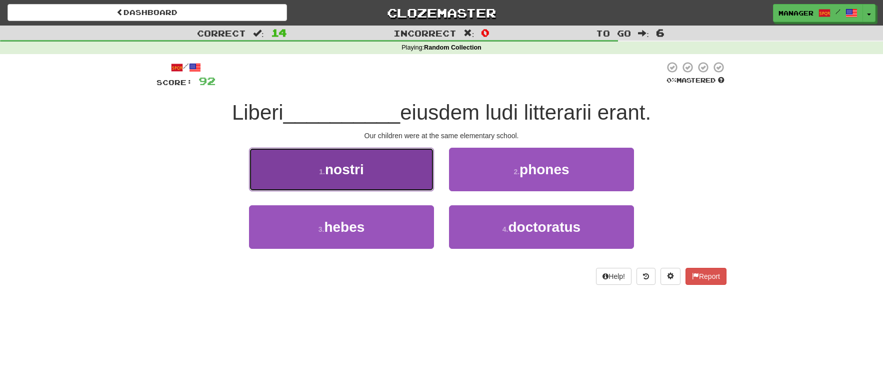
click at [340, 181] on button "1 . nostri" at bounding box center [341, 170] width 185 height 44
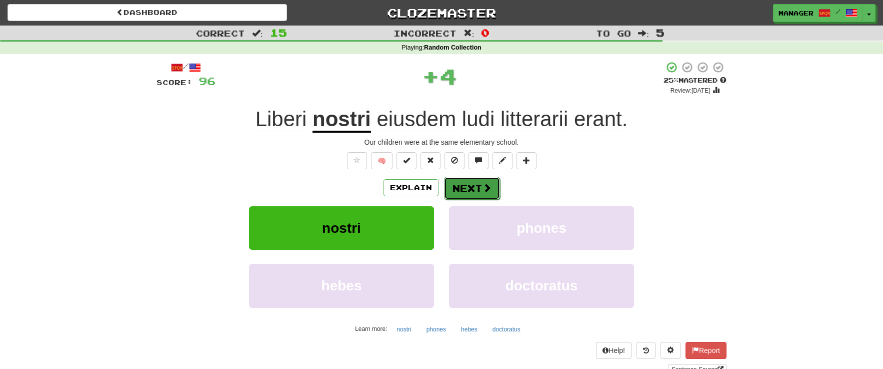
click at [488, 186] on span at bounding box center [487, 187] width 9 height 9
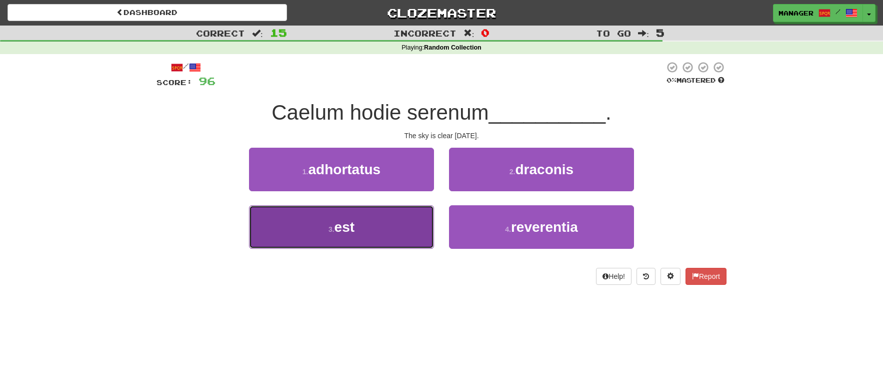
click at [367, 234] on button "3 . est" at bounding box center [341, 227] width 185 height 44
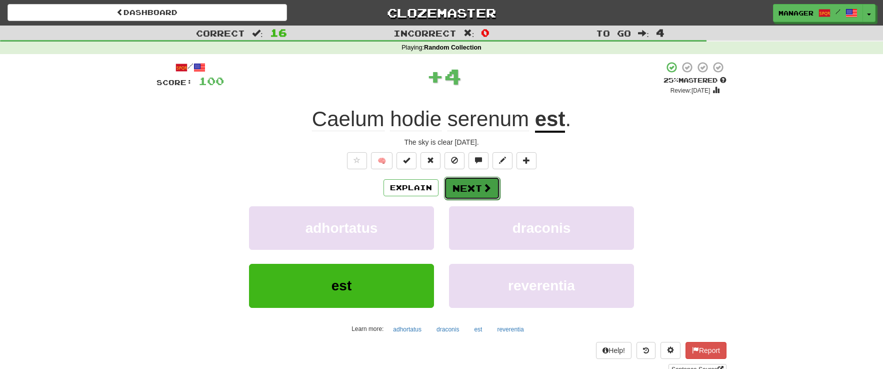
click at [472, 189] on button "Next" at bounding box center [472, 188] width 56 height 23
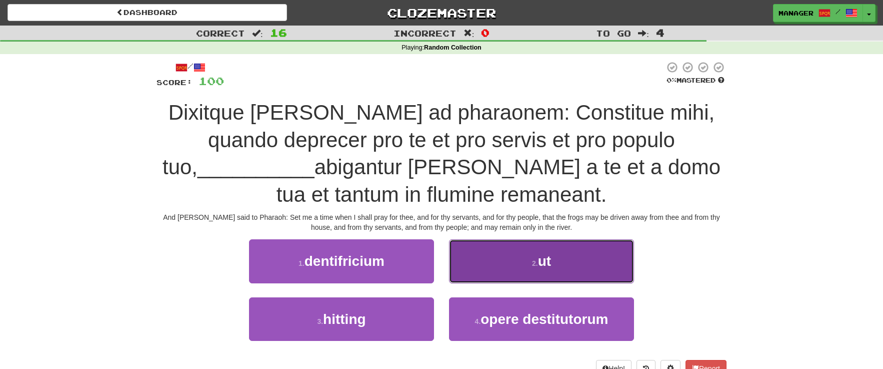
click at [538, 267] on small "2 ." at bounding box center [535, 263] width 6 height 8
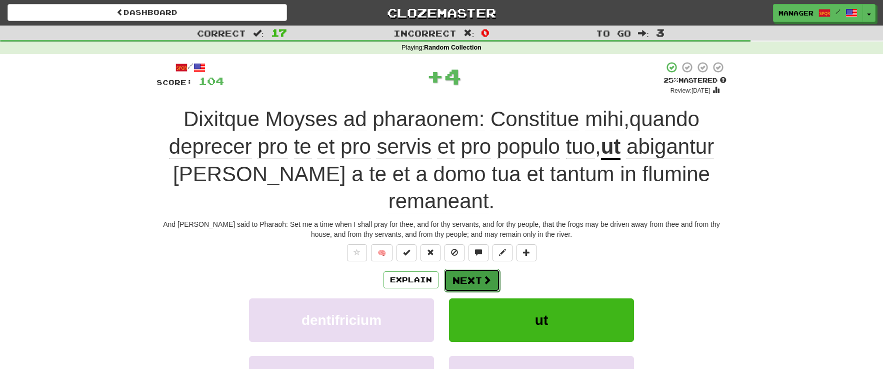
click at [481, 269] on button "Next" at bounding box center [472, 280] width 56 height 23
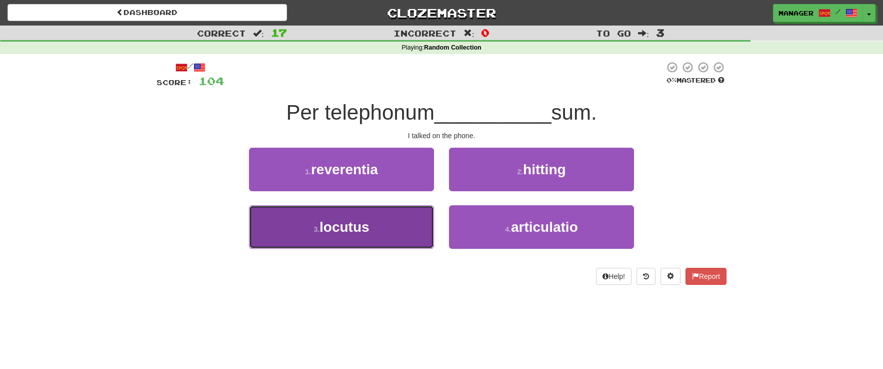
click at [396, 225] on button "3 . locutus" at bounding box center [341, 227] width 185 height 44
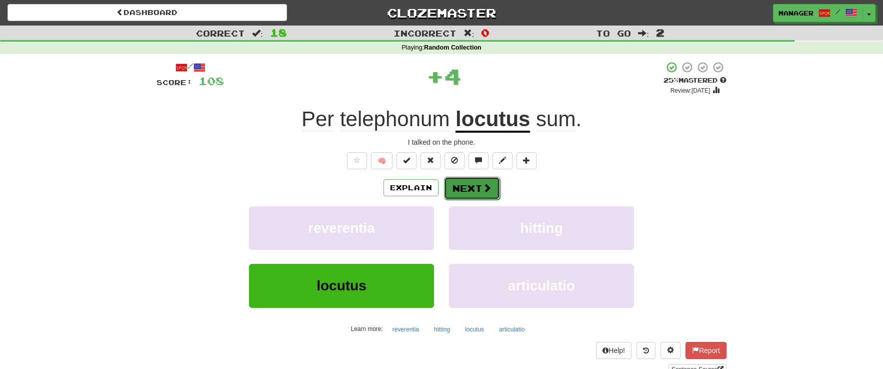
click at [477, 186] on button "Next" at bounding box center [472, 188] width 56 height 23
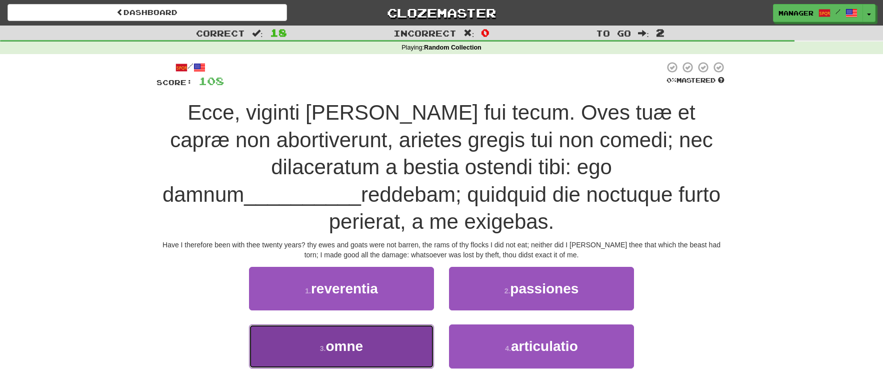
click at [372, 324] on button "3 . omne" at bounding box center [341, 346] width 185 height 44
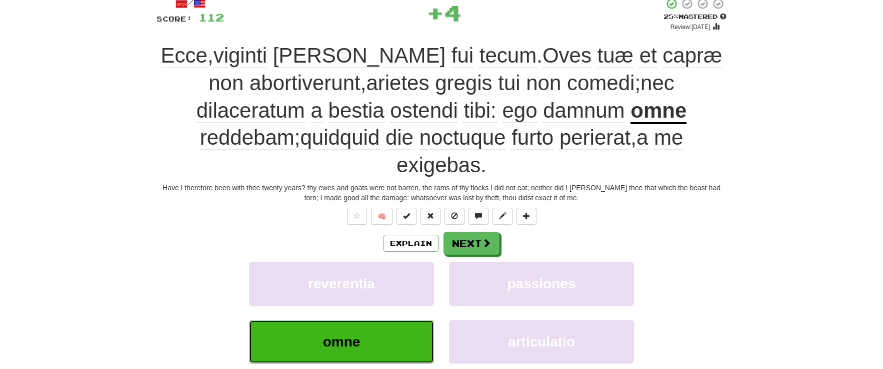
scroll to position [67, 0]
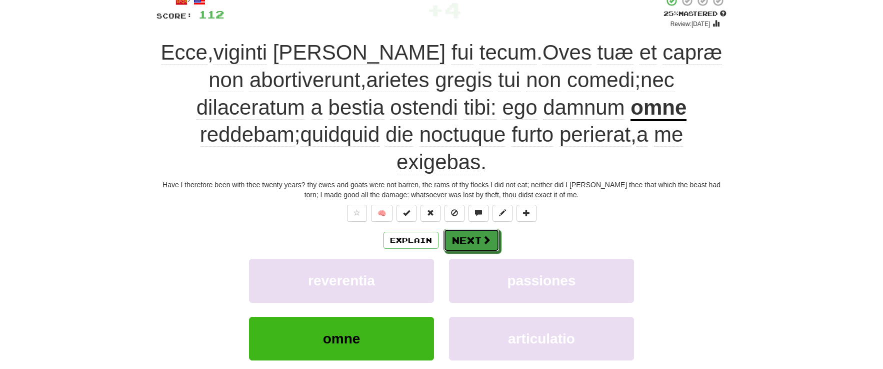
click at [465, 229] on button "Next" at bounding box center [472, 240] width 56 height 23
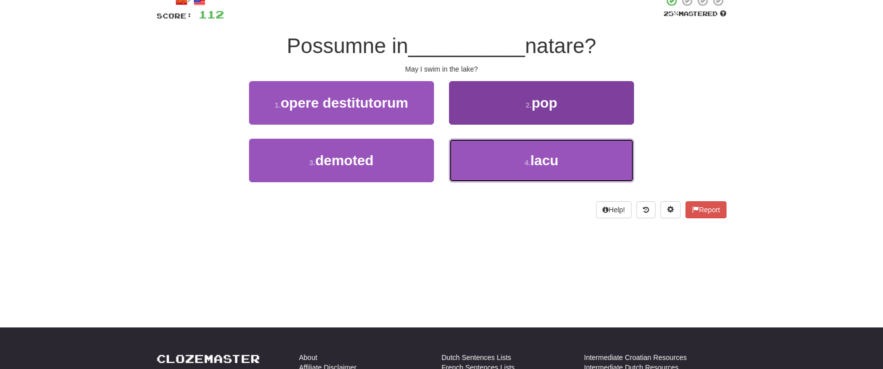
click at [545, 170] on button "4 . lacu" at bounding box center [541, 161] width 185 height 44
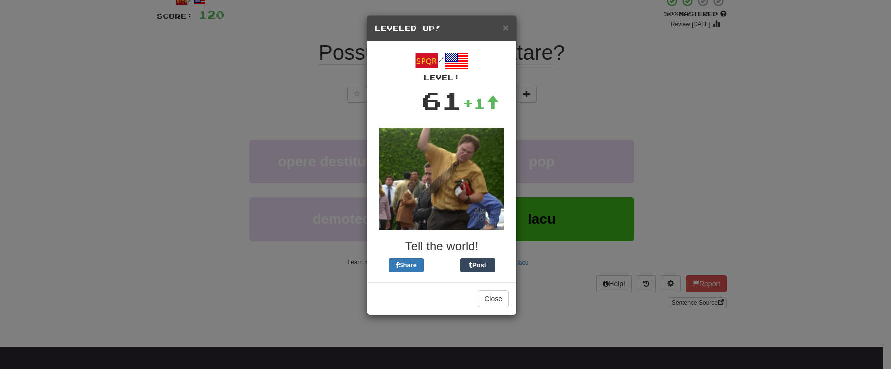
click at [716, 203] on div "× Leveled Up! / Level: 61 +1 Tell the world! Share Post Close" at bounding box center [445, 184] width 891 height 369
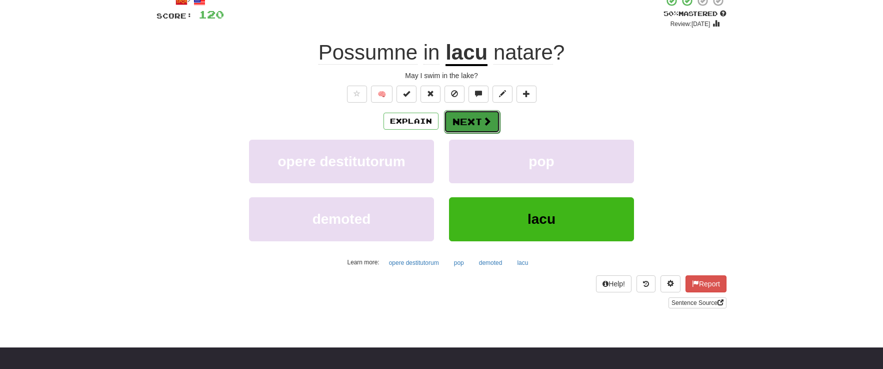
click at [481, 122] on button "Next" at bounding box center [472, 121] width 56 height 23
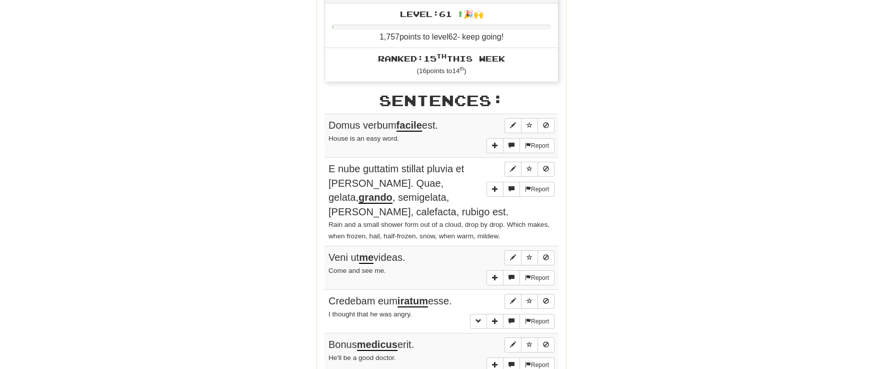
scroll to position [433, 0]
